Goal: Task Accomplishment & Management: Complete application form

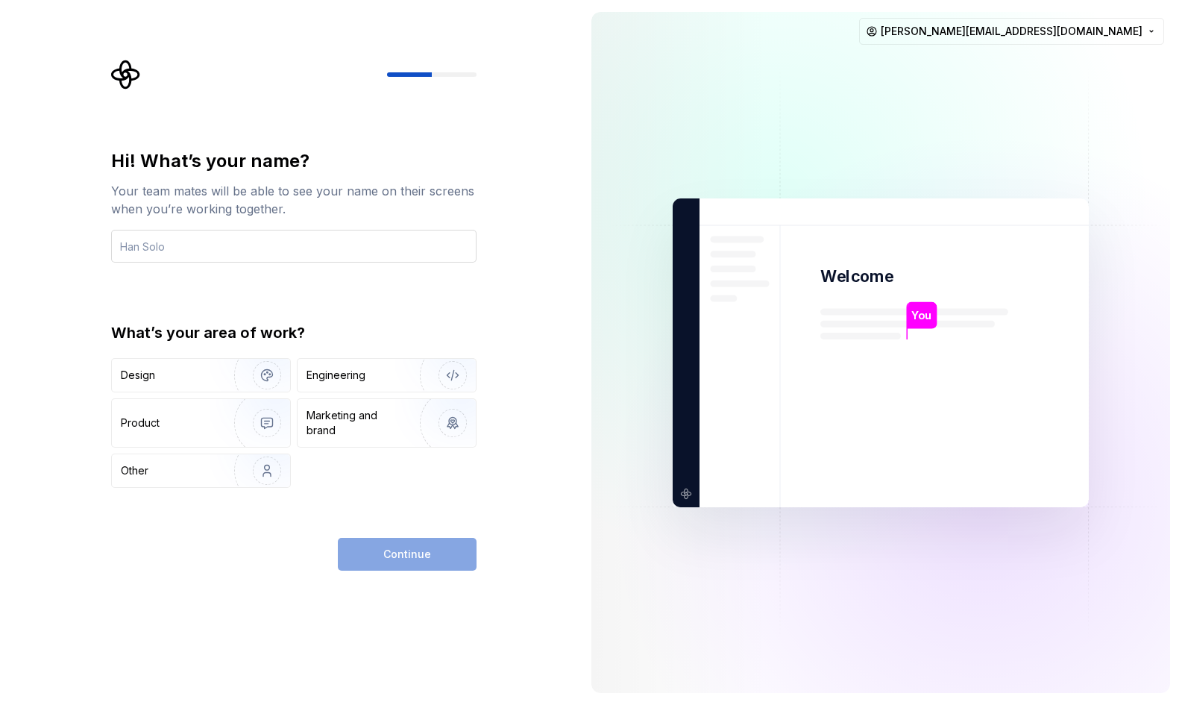
click at [441, 250] on input "text" at bounding box center [293, 246] width 365 height 33
type input "Tel"
click at [206, 379] on div "Design" at bounding box center [168, 375] width 94 height 15
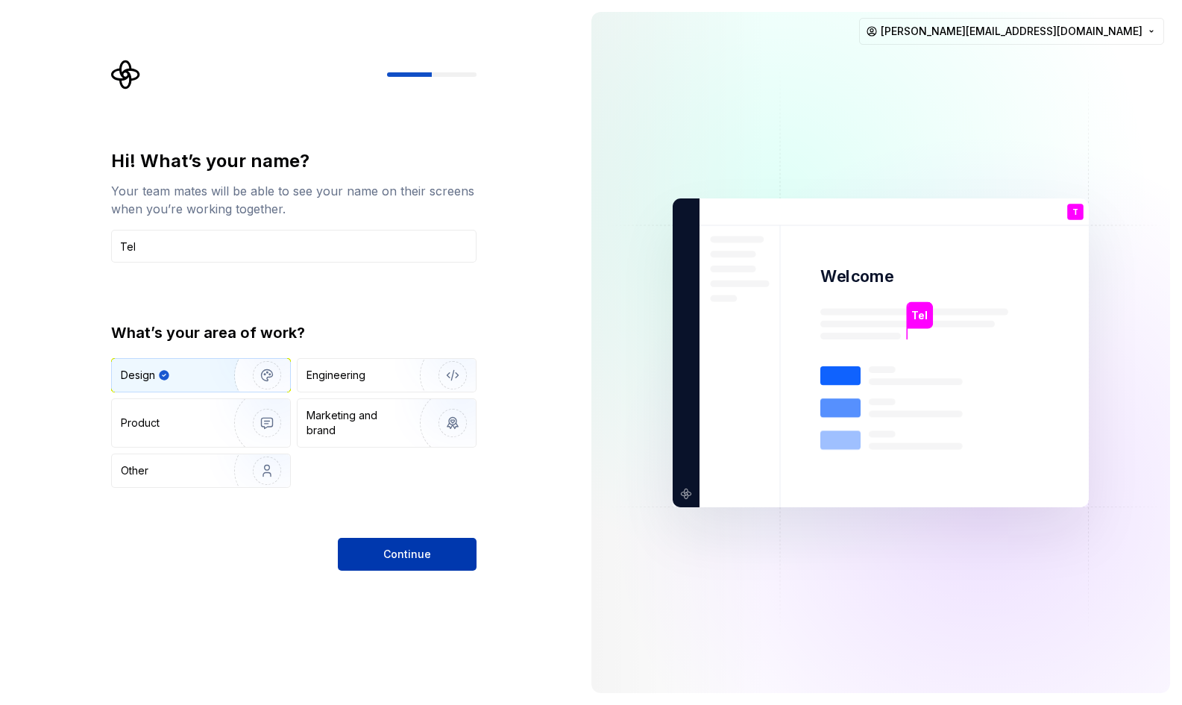
click at [397, 550] on span "Continue" at bounding box center [407, 553] width 48 height 15
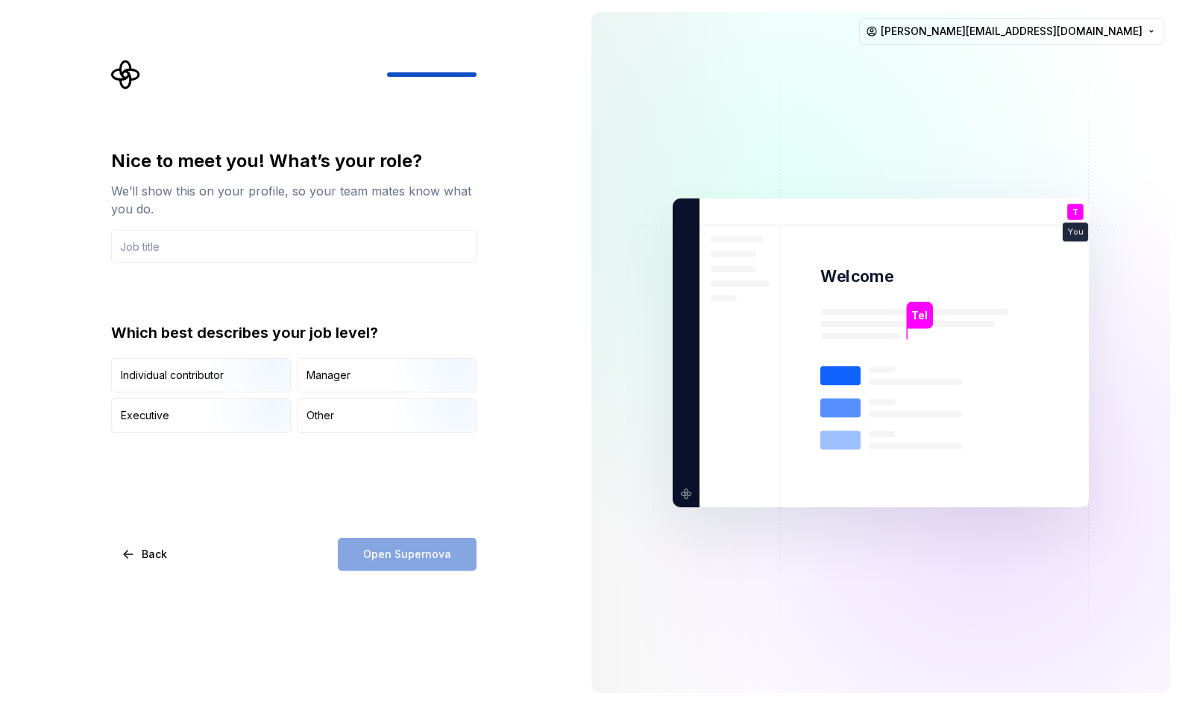
click at [252, 265] on div "Nice to meet you! What’s your role? We’ll show this on your profile, so your te…" at bounding box center [293, 290] width 365 height 283
click at [258, 253] on input "text" at bounding box center [293, 246] width 365 height 33
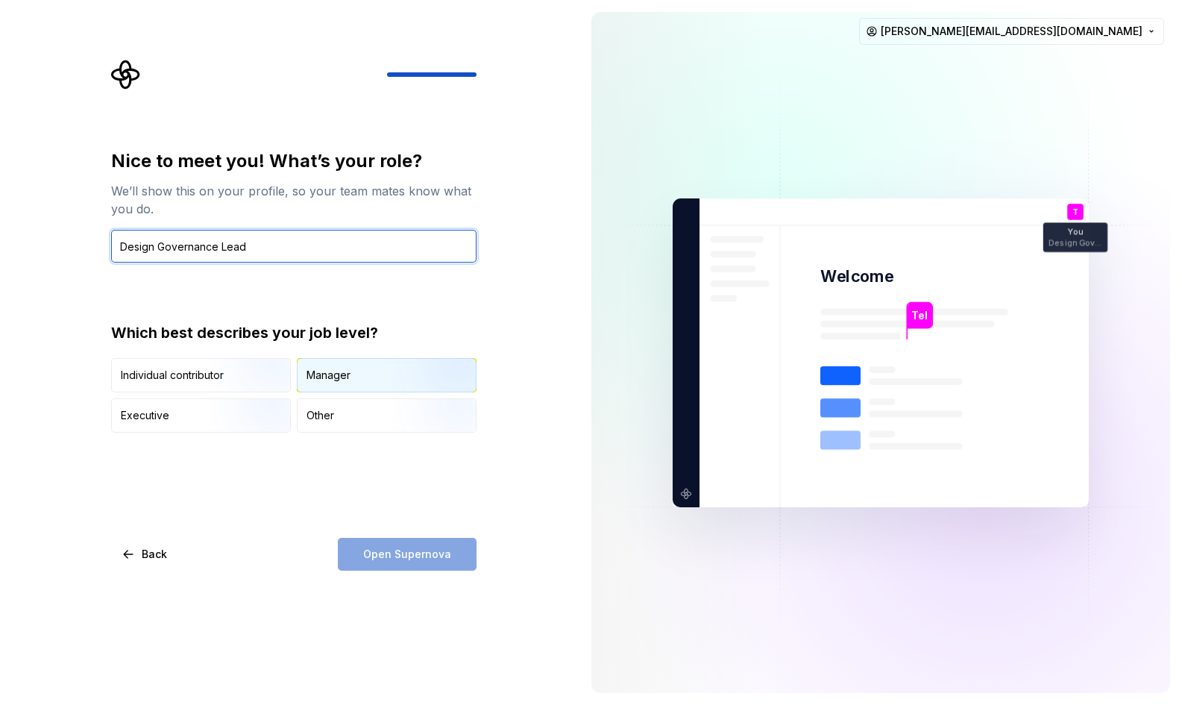
type input "Design Governance Lead"
click at [330, 376] on div "Manager" at bounding box center [328, 375] width 44 height 15
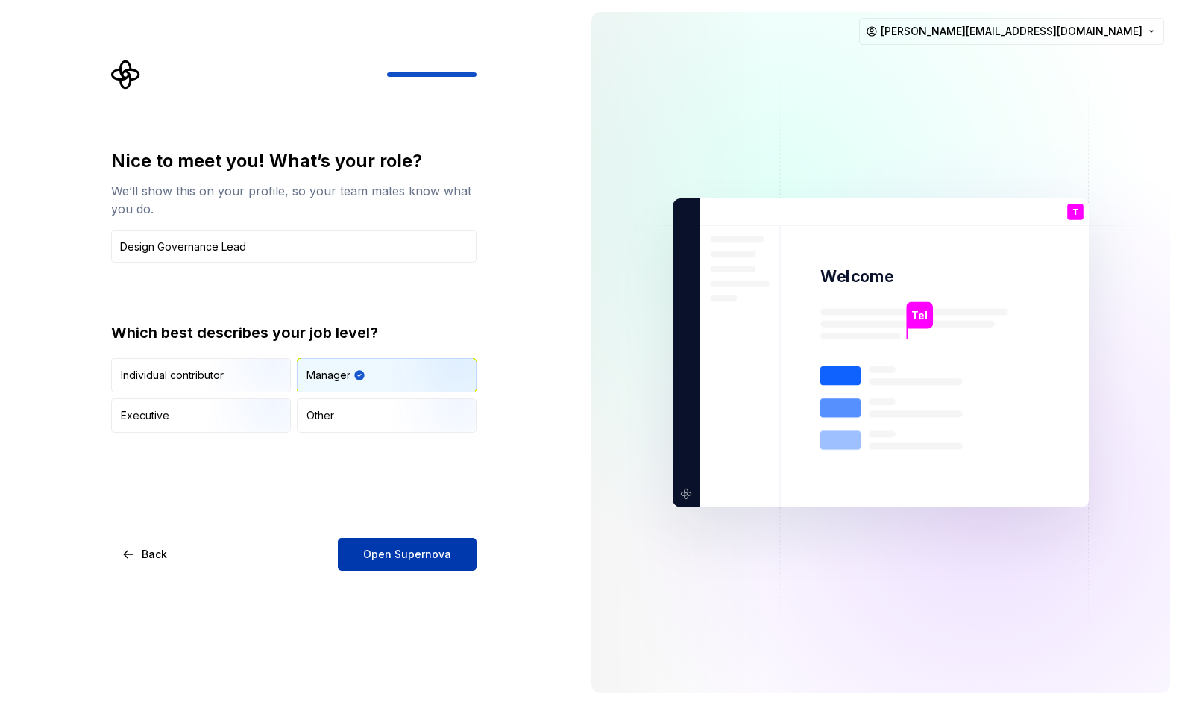
click at [378, 550] on span "Open Supernova" at bounding box center [407, 553] width 88 height 15
